Goal: Transaction & Acquisition: Purchase product/service

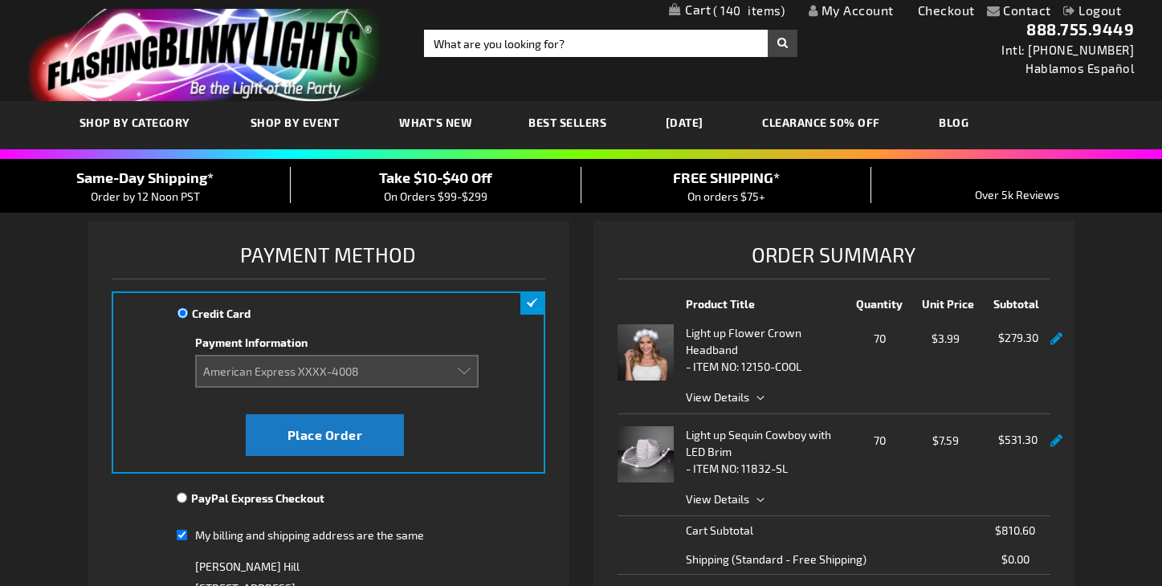
select select "e9e2aafff8356e85f5ac0acedd780c44192b98f3"
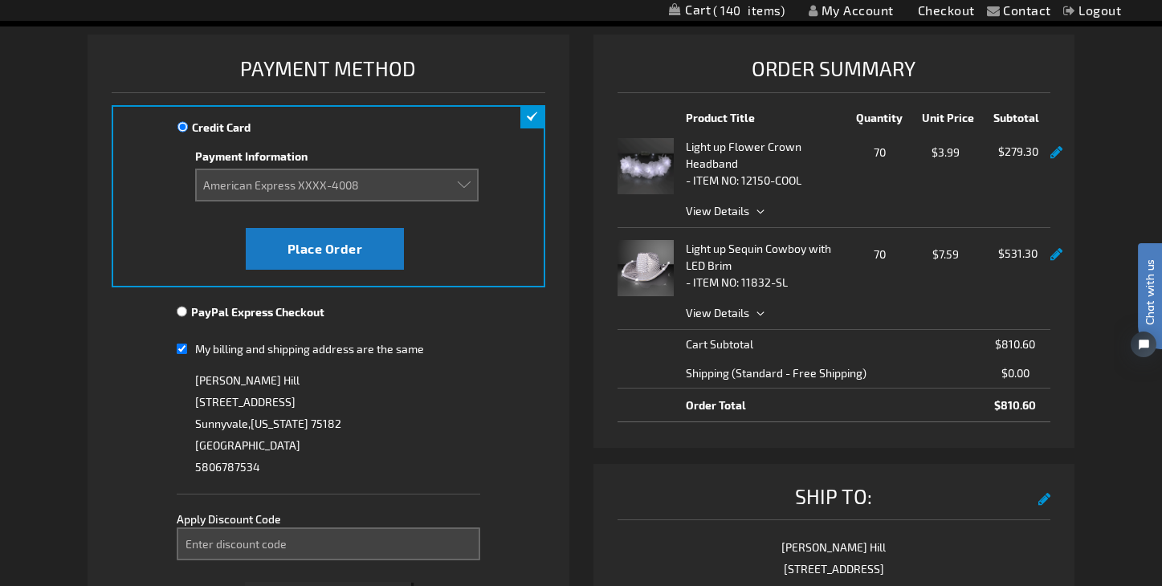
click at [889, 158] on span "70" at bounding box center [881, 152] width 62 height 20
click at [1055, 157] on link at bounding box center [1057, 153] width 12 height 14
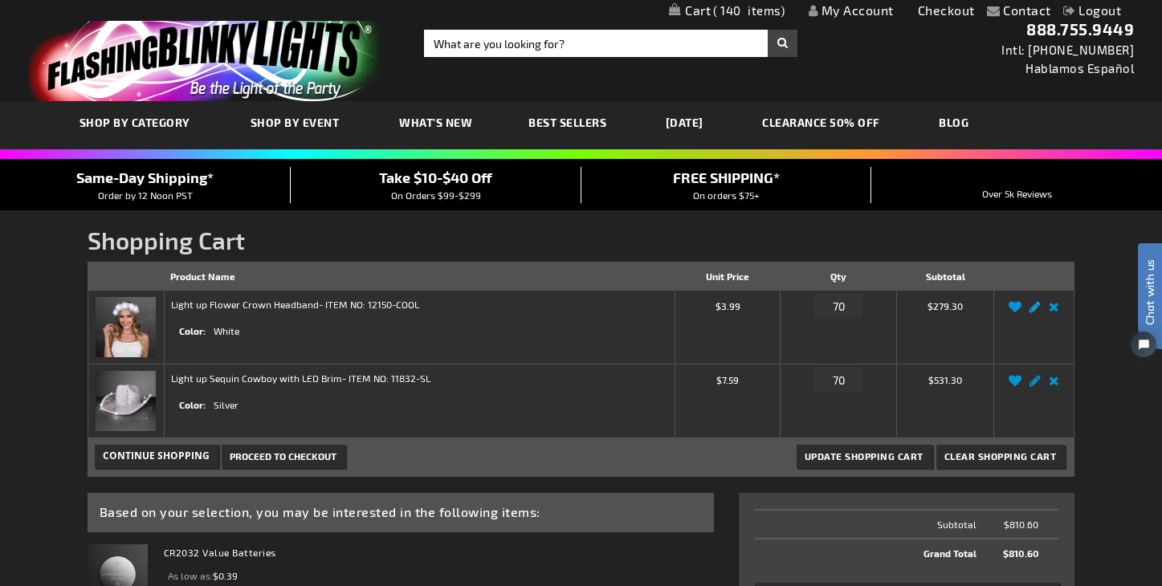
click at [1037, 312] on link "Edit" at bounding box center [1035, 312] width 19 height 0
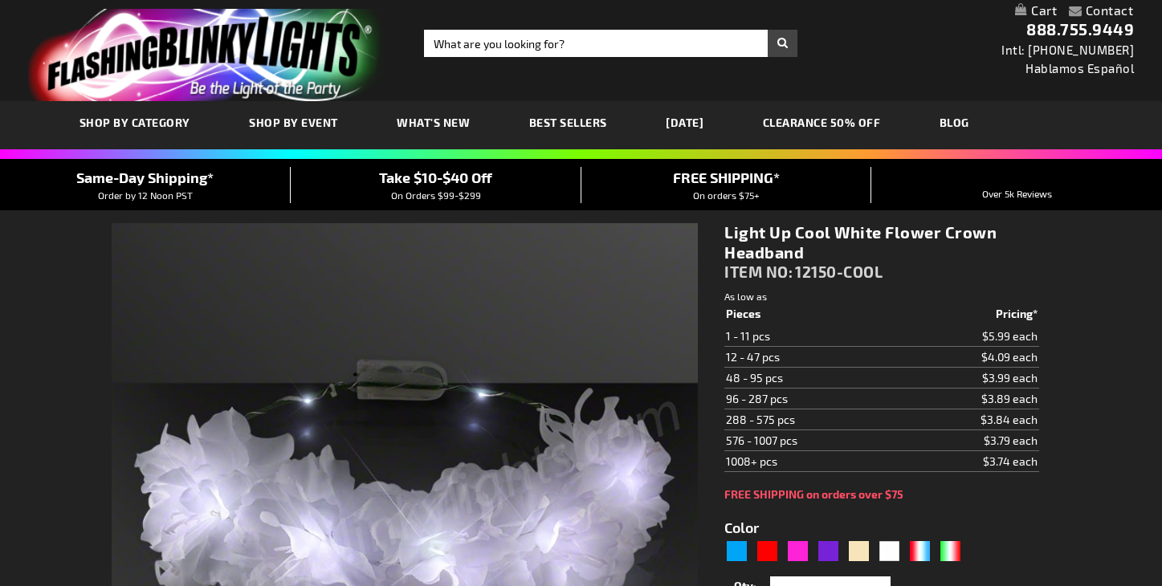
select select
type input "5646"
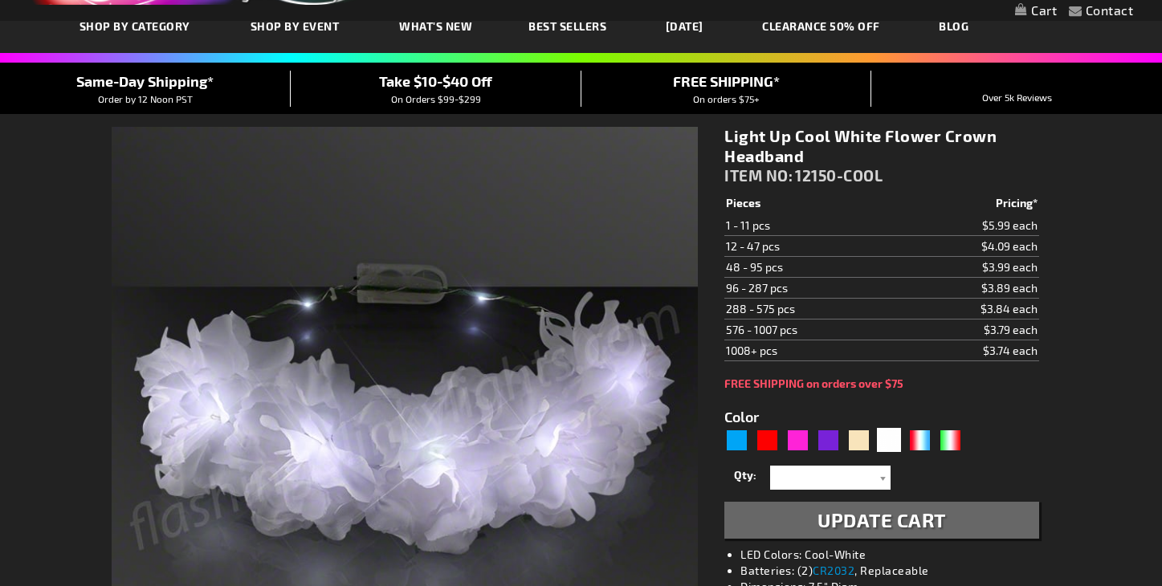
scroll to position [103, 0]
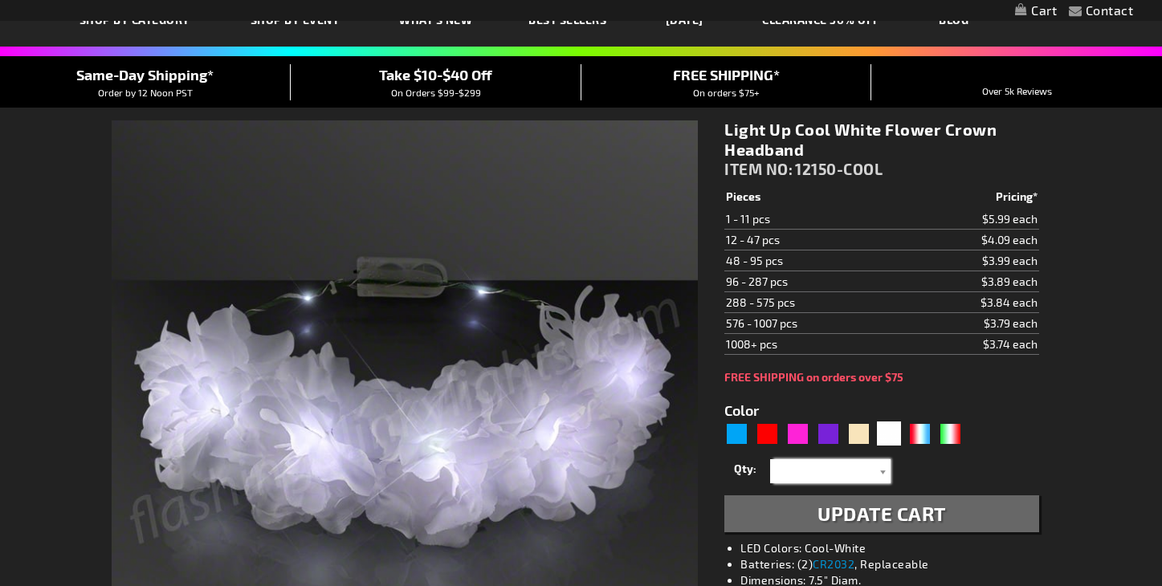
click at [831, 473] on input "text" at bounding box center [832, 471] width 116 height 24
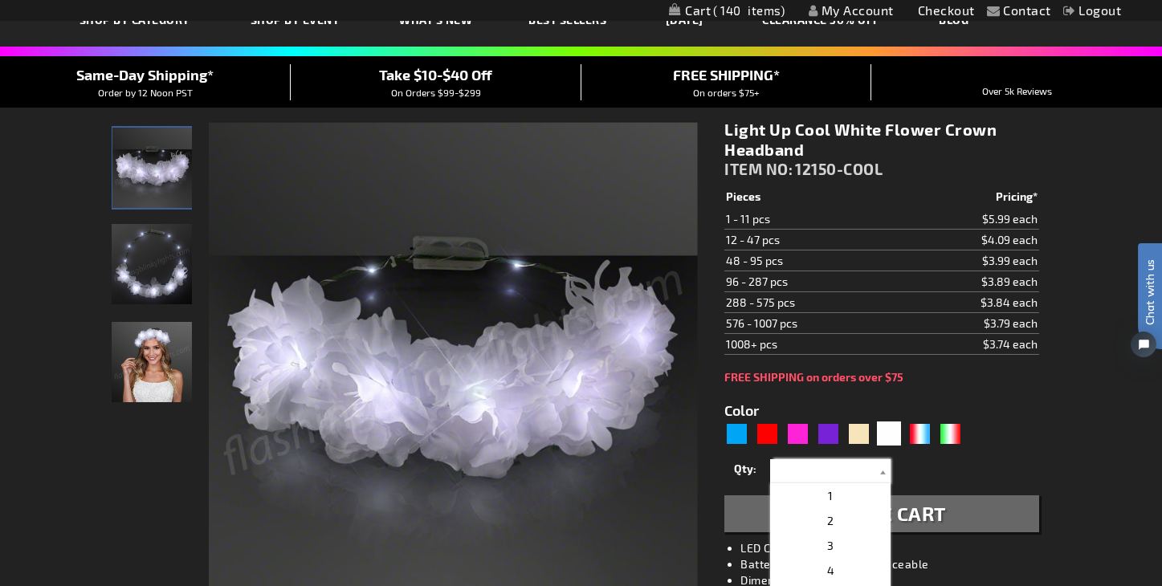
scroll to position [0, 0]
type input "50"
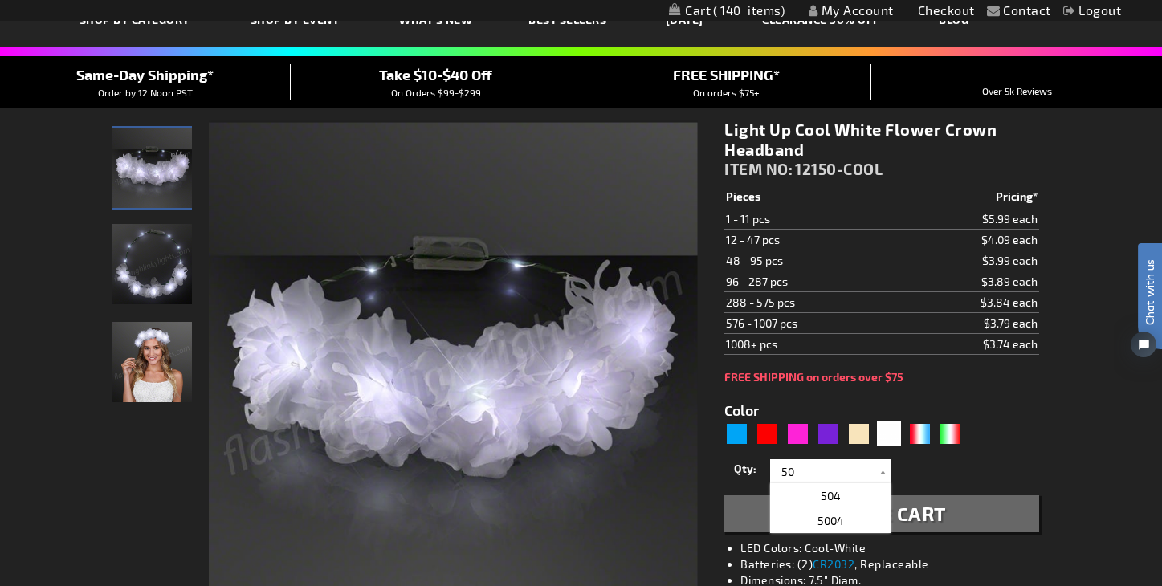
click at [958, 508] on button "Update Cart" at bounding box center [882, 514] width 314 height 37
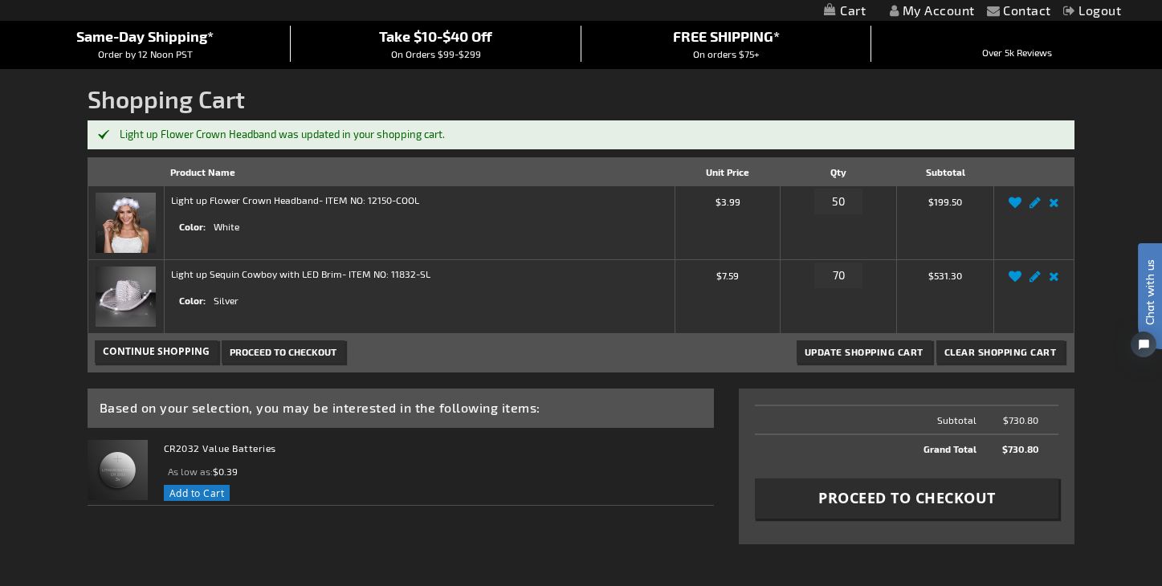
scroll to position [142, 0]
